Goal: Transaction & Acquisition: Purchase product/service

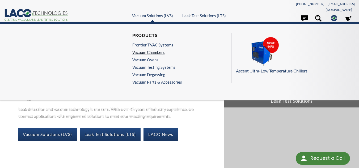
click at [147, 50] on link "Vacuum Chambers" at bounding box center [155, 52] width 47 height 5
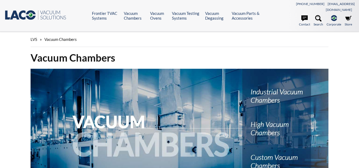
select select "Widget de traducción de idiomas"
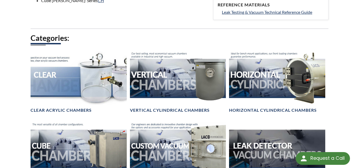
scroll to position [293, 0]
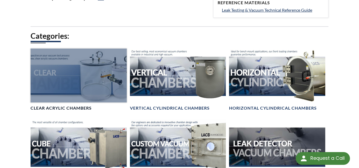
click at [55, 106] on h4 "Clear Acrylic Chambers" at bounding box center [61, 109] width 61 height 6
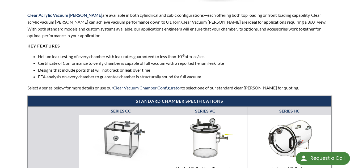
scroll to position [293, 0]
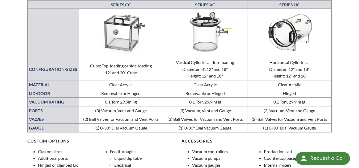
click at [205, 28] on img at bounding box center [205, 33] width 81 height 46
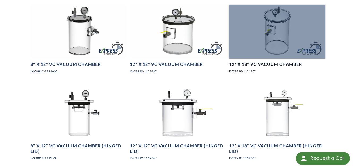
scroll to position [346, 0]
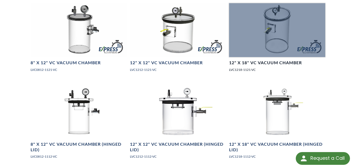
click at [252, 60] on h4 "12" X 18" VC Vacuum Chamber" at bounding box center [265, 63] width 73 height 6
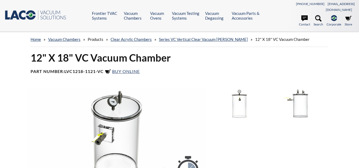
select select "Widget de traducción de idiomas"
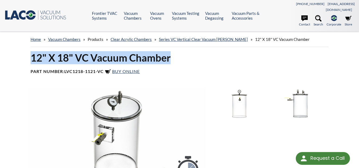
drag, startPoint x: 32, startPoint y: 52, endPoint x: 171, endPoint y: 53, distance: 139.3
click at [171, 53] on h1 "12" X 18" VC Vacuum Chamber" at bounding box center [180, 57] width 298 height 13
copy h1 "12" X 18" VC Vacuum Chamber"
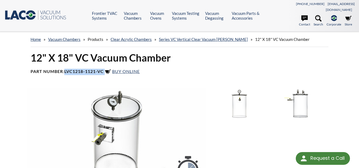
drag, startPoint x: 65, startPoint y: 65, endPoint x: 106, endPoint y: 64, distance: 41.0
click at [106, 69] on h4 "Part Number: LVC1218-1121-VC Buy Online" at bounding box center [180, 72] width 298 height 6
copy h4 "LVC1218-1121-VC"
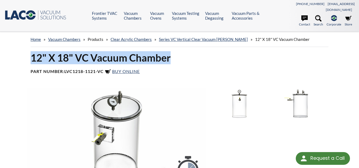
drag, startPoint x: 33, startPoint y: 53, endPoint x: 178, endPoint y: 52, distance: 144.7
click at [178, 52] on h1 "12" X 18" VC Vacuum Chamber" at bounding box center [180, 57] width 298 height 13
copy h1 "12" X 18" VC Vacuum Chamber"
